Goal: Entertainment & Leisure: Consume media (video, audio)

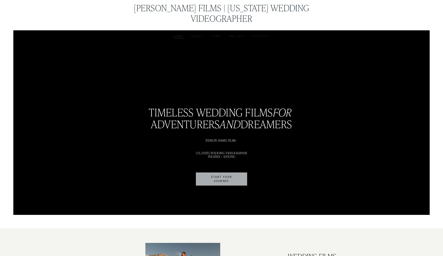
click at [218, 34] on link "Films" at bounding box center [216, 36] width 10 height 4
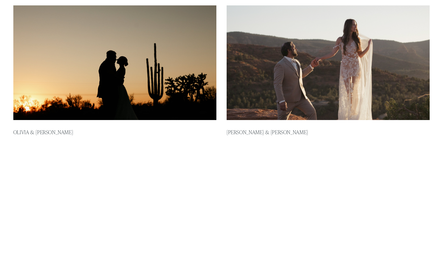
scroll to position [195, 0]
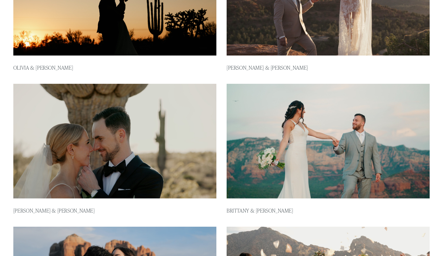
click at [283, 138] on img at bounding box center [328, 141] width 205 height 116
type input "*****"
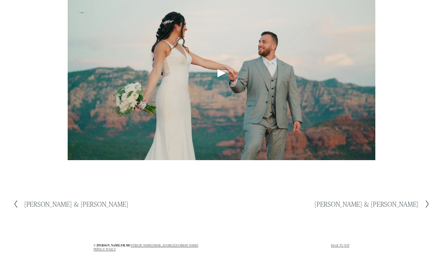
scroll to position [30, 0]
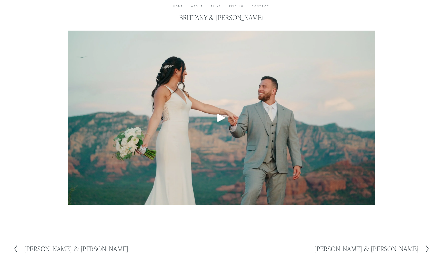
click at [219, 120] on div "Play" at bounding box center [222, 117] width 12 height 12
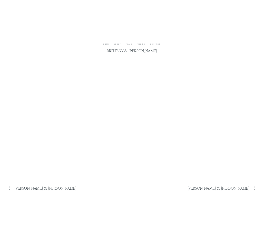
scroll to position [11, 0]
